Goal: Find specific page/section: Find specific page/section

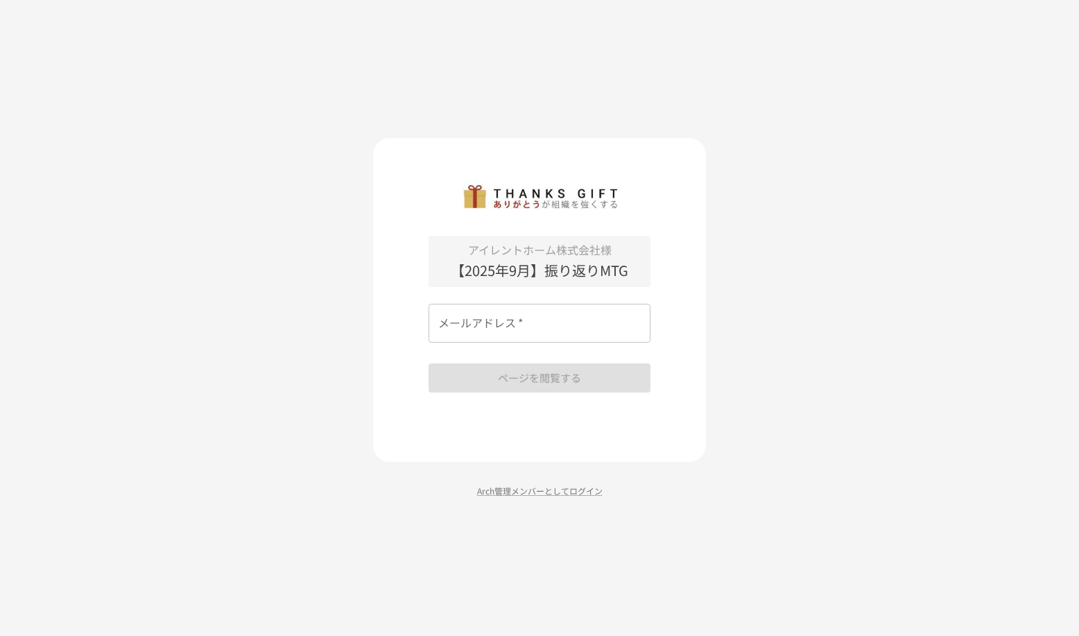
click at [705, 202] on div "アイレントホーム株式会社様 【2025年9月】振り返りMTG メールアドレス   * メールアドレス   * ページを閲覧する" at bounding box center [539, 300] width 333 height 324
click at [548, 317] on input "メールアドレス   *" at bounding box center [540, 323] width 222 height 39
type input "**********"
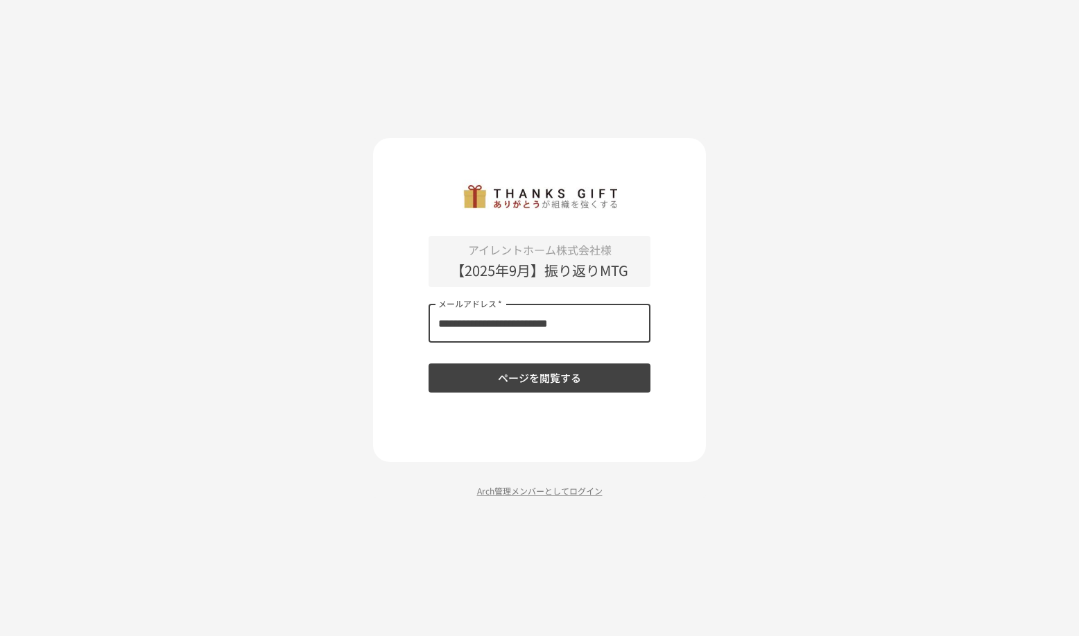
click at [522, 372] on button "ページを閲覧する" at bounding box center [540, 377] width 222 height 29
